Goal: Obtain resource: Download file/media

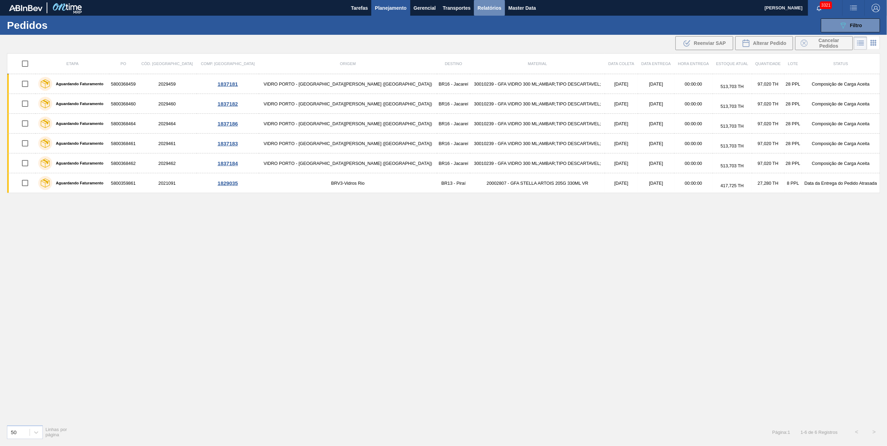
click at [490, 10] on span "Relatórios" at bounding box center [489, 8] width 24 height 8
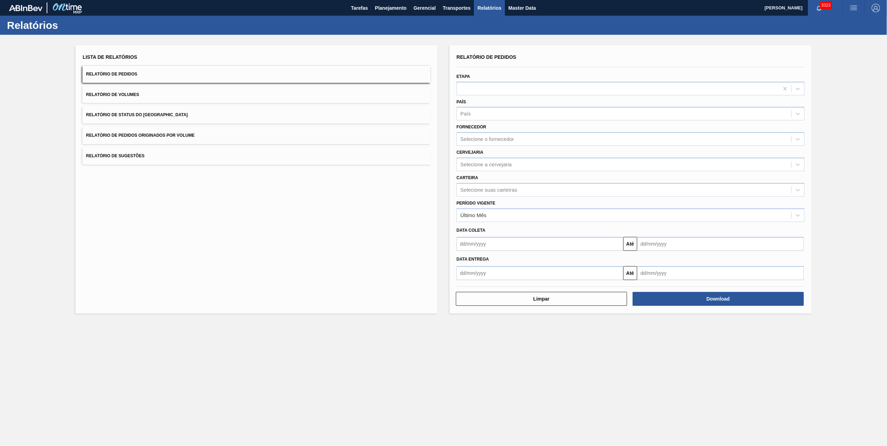
click at [247, 128] on button "Relatório de Pedidos Originados por Volume" at bounding box center [256, 135] width 348 height 17
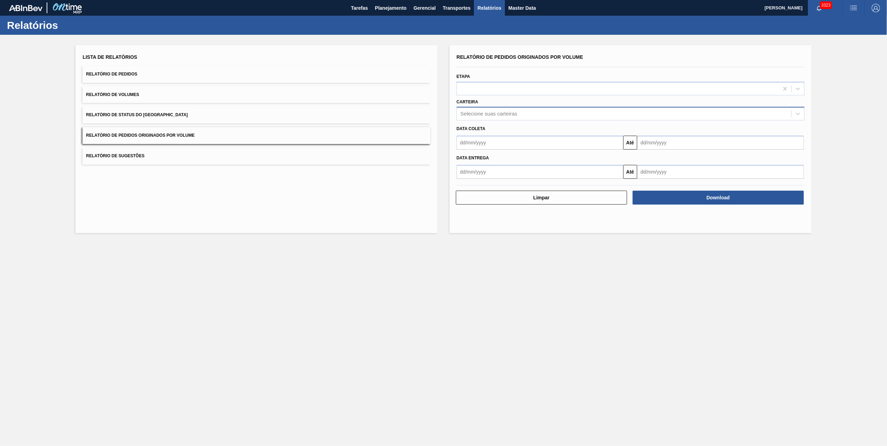
click at [521, 113] on div "Selecione suas carteiras" at bounding box center [624, 114] width 334 height 10
type input "vidro"
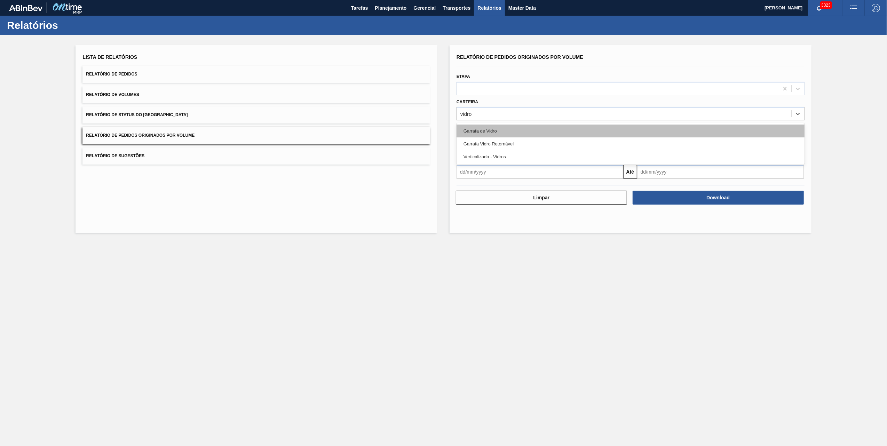
click at [498, 130] on div "Garrafa de Vidro" at bounding box center [630, 131] width 348 height 13
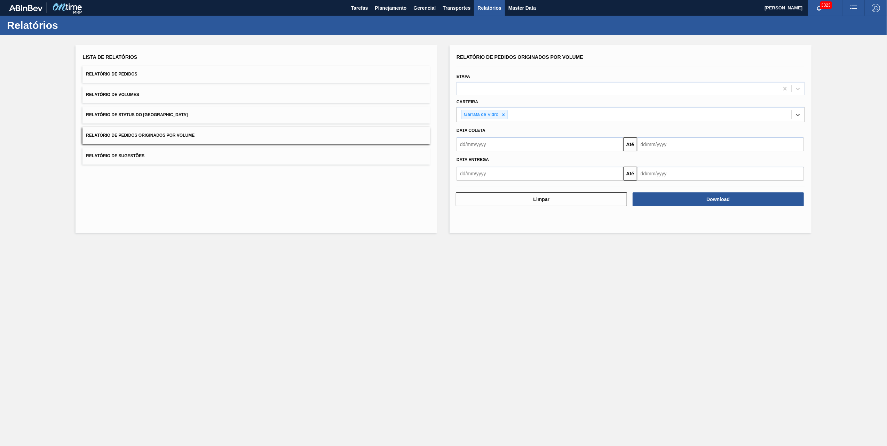
click at [503, 145] on input "text" at bounding box center [539, 144] width 167 height 14
click at [479, 182] on div "1" at bounding box center [475, 183] width 9 height 9
type input "[DATE]"
click at [671, 142] on input "text" at bounding box center [720, 144] width 167 height 14
click at [673, 202] on div "14 15 16 17 18 19 20" at bounding box center [678, 205] width 79 height 11
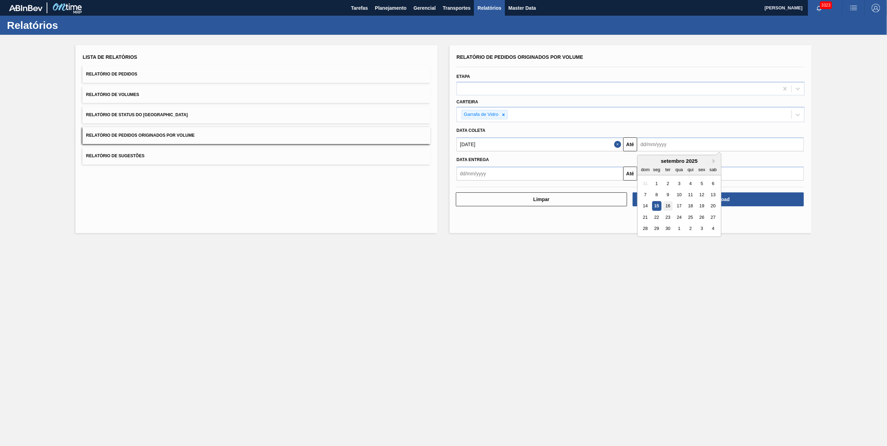
click at [671, 203] on div "16" at bounding box center [667, 205] width 9 height 9
type input "[DATE]"
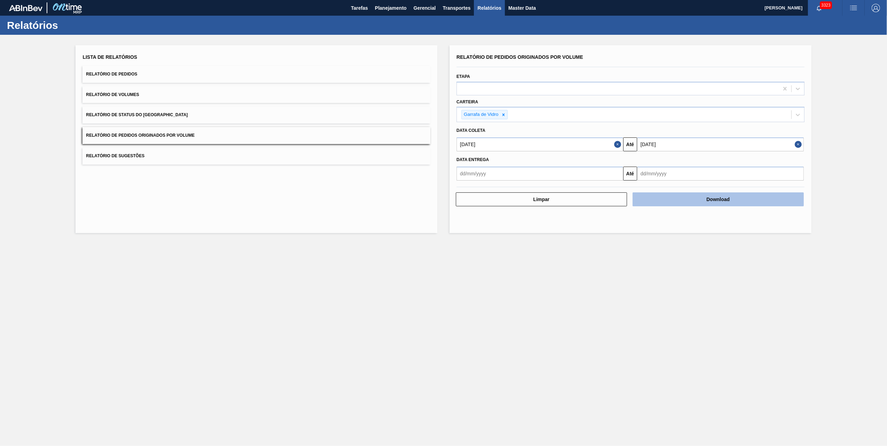
click at [688, 199] on button "Download" at bounding box center [717, 199] width 171 height 14
